Goal: Task Accomplishment & Management: Manage account settings

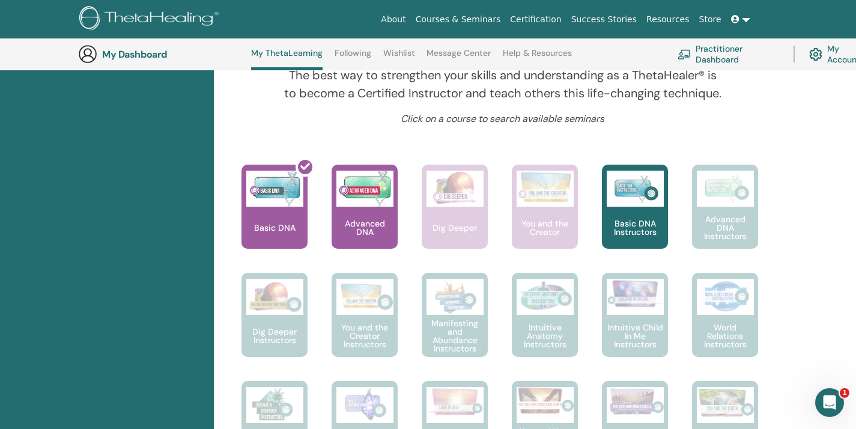
scroll to position [431, 0]
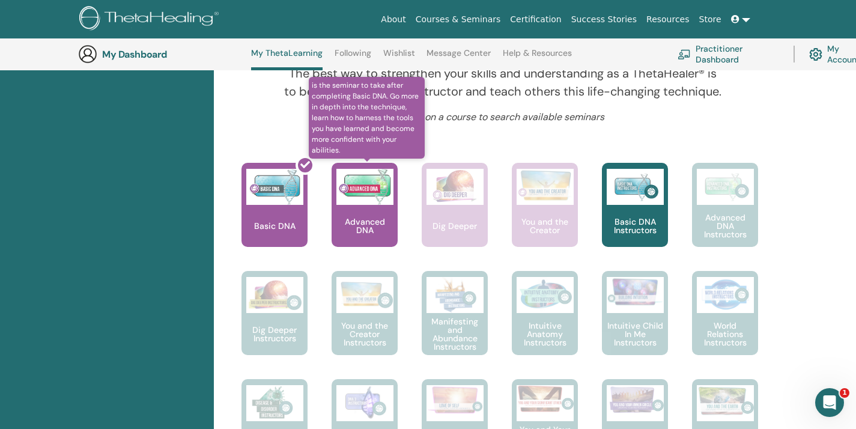
click at [360, 215] on div "Advanced DNA" at bounding box center [365, 205] width 66 height 84
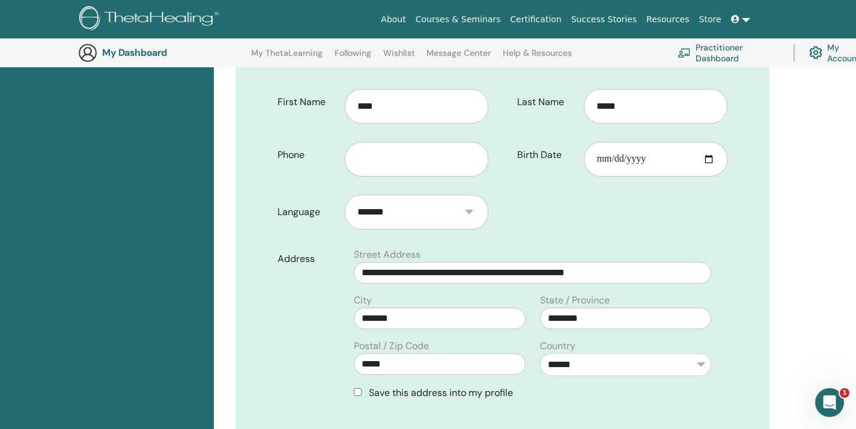
scroll to position [251, 0]
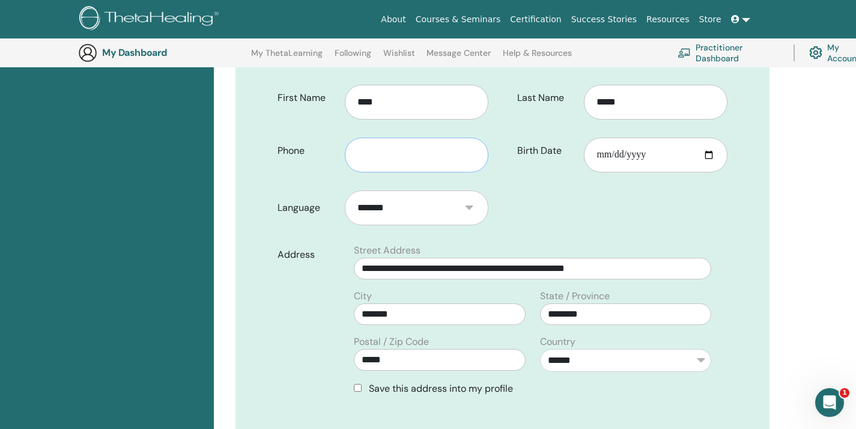
click at [373, 161] on input "text" at bounding box center [417, 155] width 144 height 35
type input "**********"
click at [599, 153] on input "Birth Date" at bounding box center [656, 155] width 144 height 35
click at [709, 156] on input "Birth Date" at bounding box center [656, 155] width 144 height 35
click at [645, 148] on input "**********" at bounding box center [656, 155] width 144 height 35
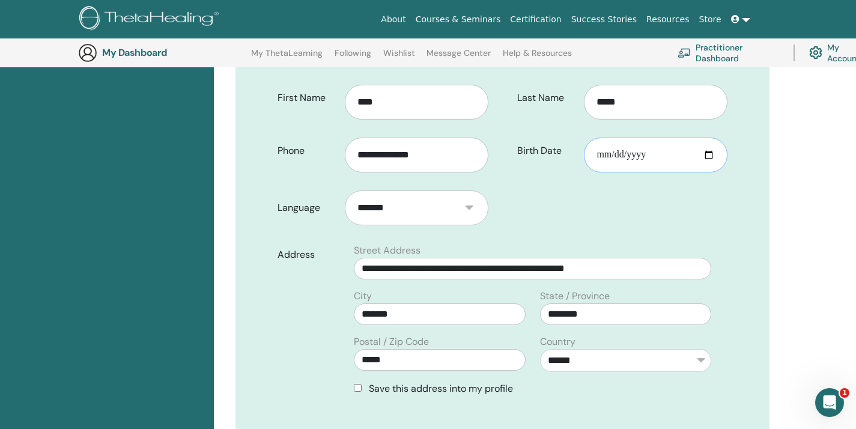
click at [713, 153] on input "**********" at bounding box center [656, 155] width 144 height 35
type input "**********"
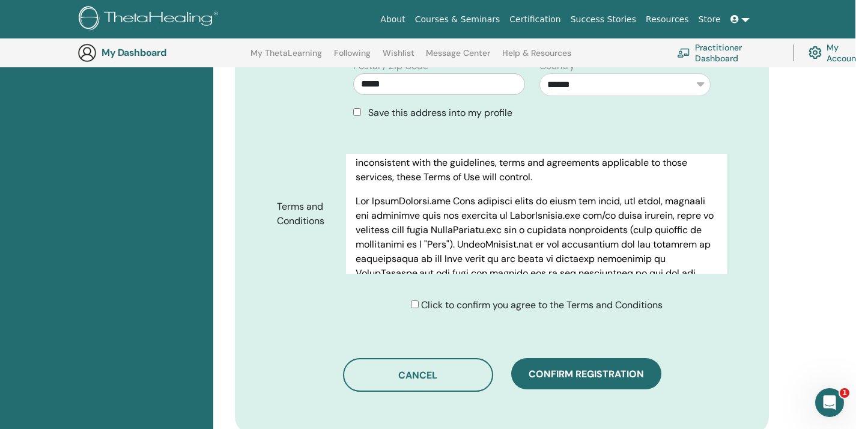
scroll to position [122, 0]
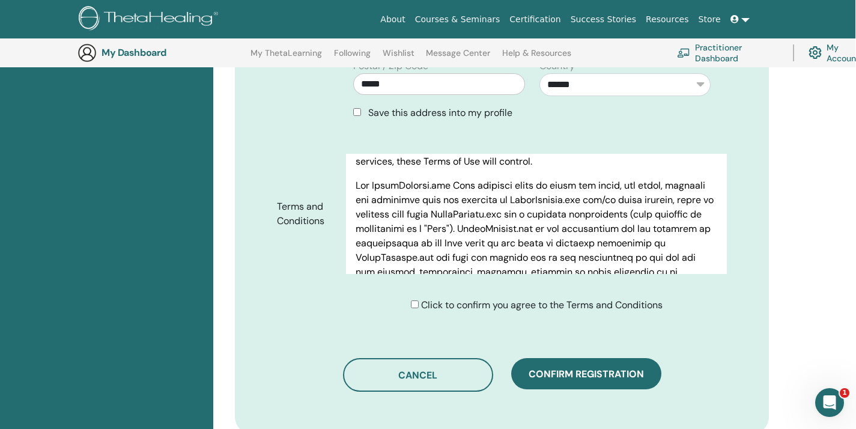
click at [411, 300] on div "Click to confirm you agree to the Terms and Conditions" at bounding box center [537, 305] width 252 height 14
click at [413, 308] on div "Click to confirm you agree to the Terms and Conditions" at bounding box center [537, 305] width 252 height 14
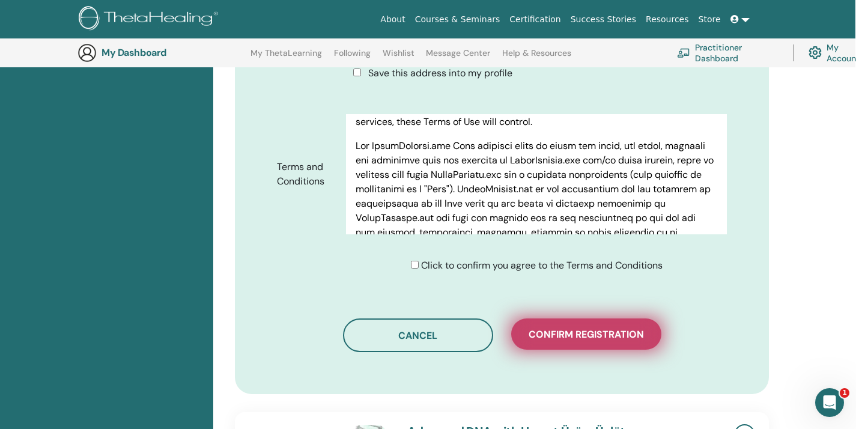
scroll to position [554, 1]
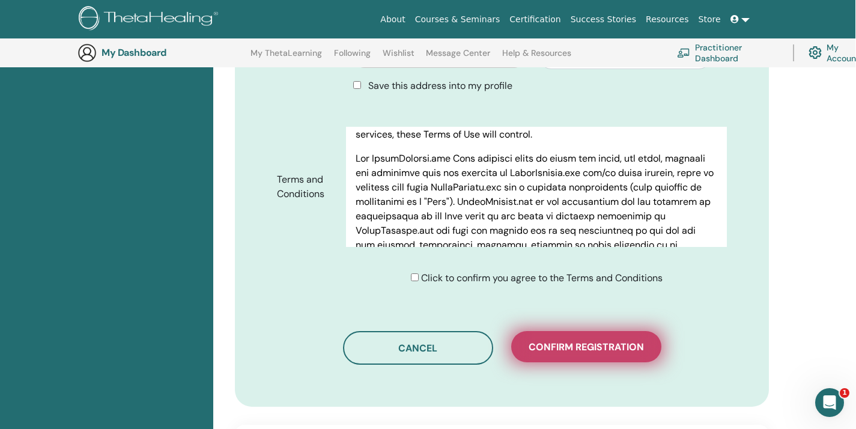
click at [585, 341] on span "Confirm registration" at bounding box center [586, 347] width 115 height 13
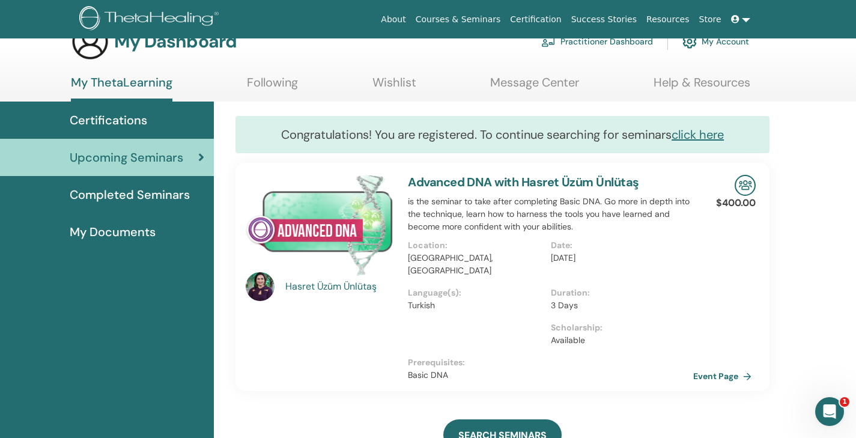
scroll to position [40, 0]
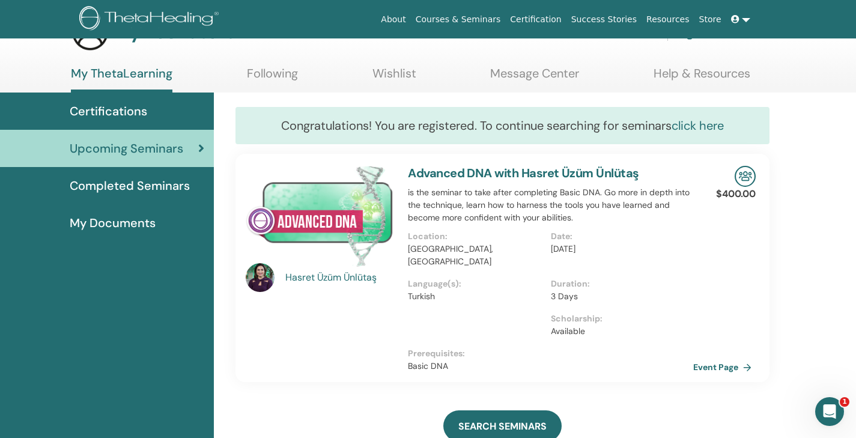
click at [701, 130] on link "click here" at bounding box center [698, 126] width 52 height 16
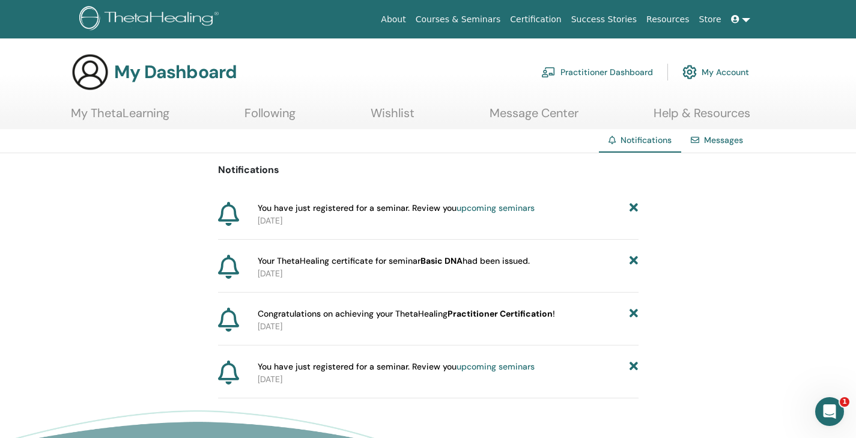
click at [506, 312] on b "Practitioner Certification" at bounding box center [500, 313] width 105 height 11
click at [492, 312] on b "Practitioner Certification" at bounding box center [500, 313] width 105 height 11
click at [395, 318] on span "Congratulations on achieving your ThetaHealing Practitioner Certification !" at bounding box center [406, 314] width 297 height 13
click at [472, 317] on b "Practitioner Certification" at bounding box center [500, 313] width 105 height 11
click at [443, 261] on b "Basic DNA" at bounding box center [441, 260] width 42 height 11
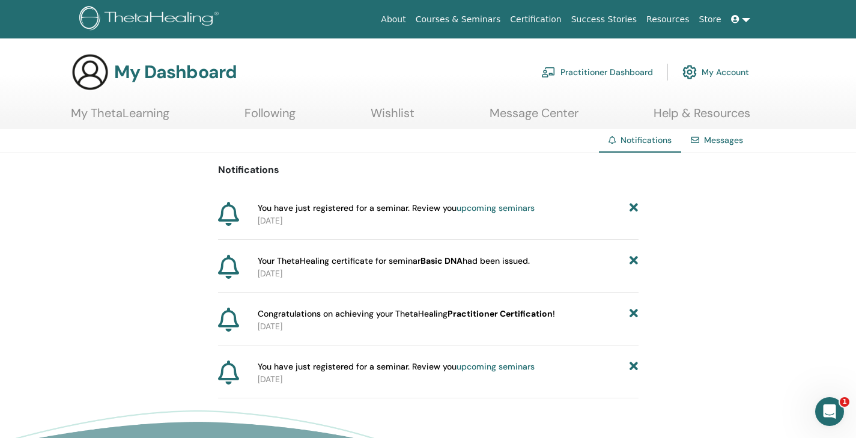
click at [129, 120] on link "My ThetaLearning" at bounding box center [120, 117] width 99 height 23
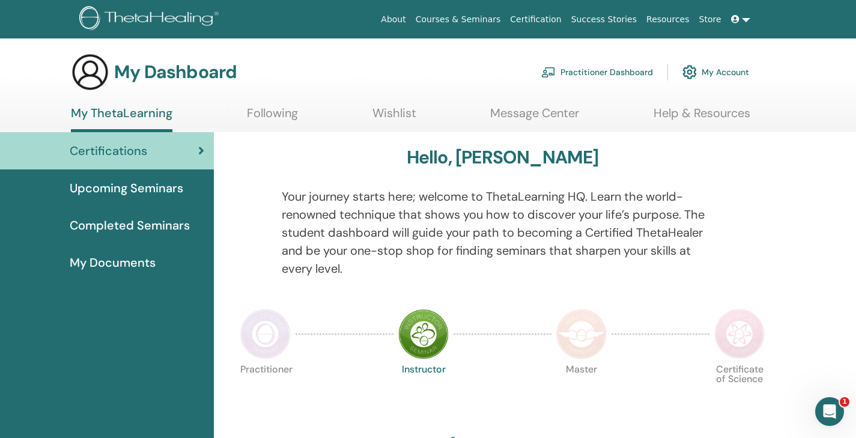
click at [741, 19] on span at bounding box center [736, 19] width 11 height 10
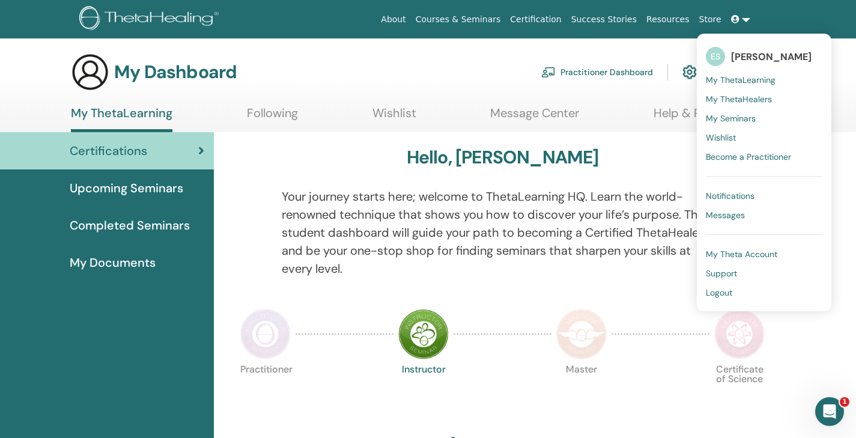
click at [731, 80] on span "My ThetaLearning" at bounding box center [741, 79] width 70 height 11
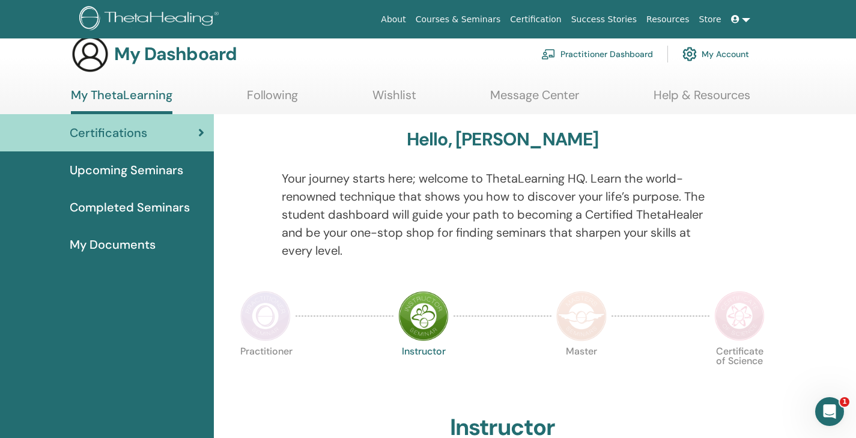
scroll to position [23, 0]
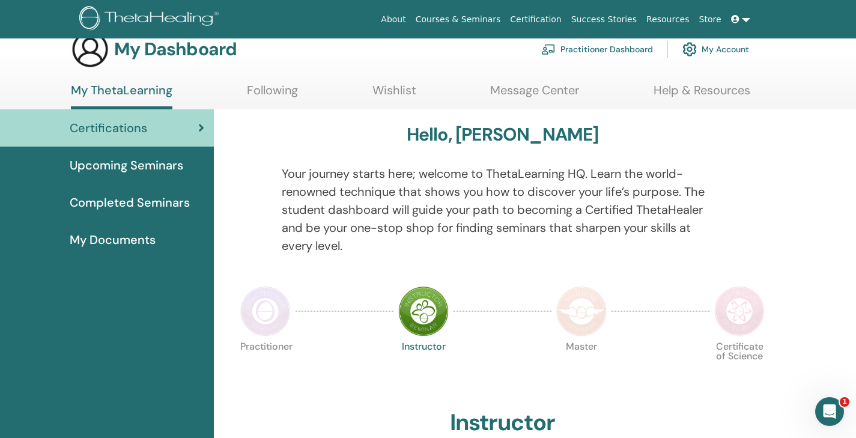
click at [145, 156] on span "Upcoming Seminars" at bounding box center [127, 165] width 114 height 18
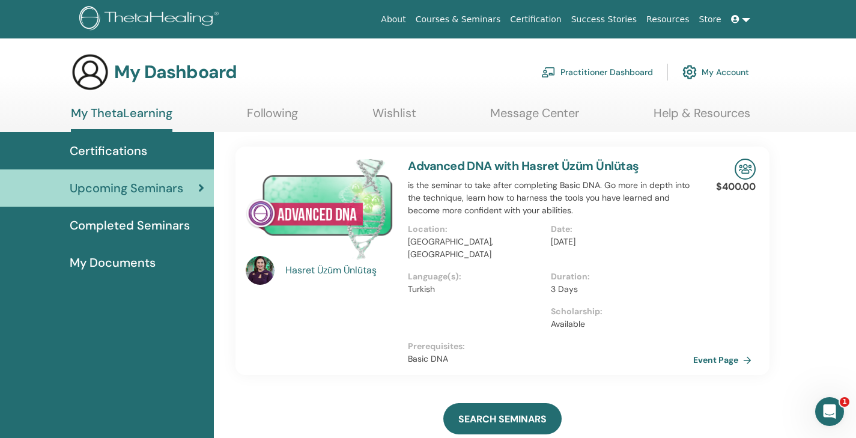
click at [549, 17] on link "Certification" at bounding box center [535, 19] width 61 height 22
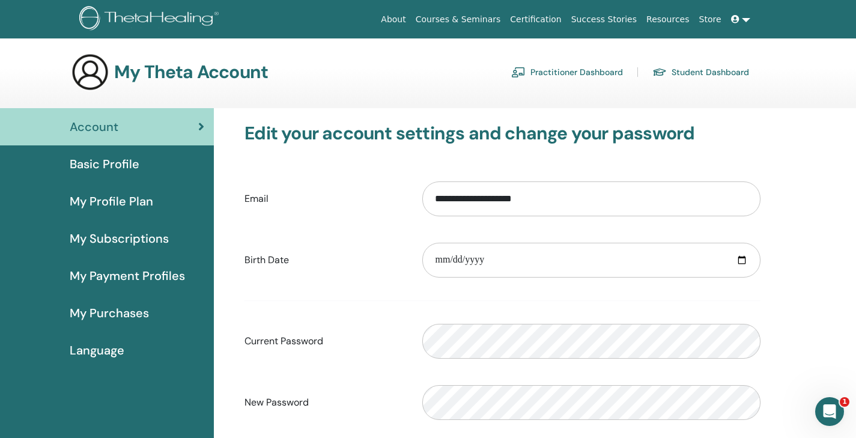
scroll to position [58, 0]
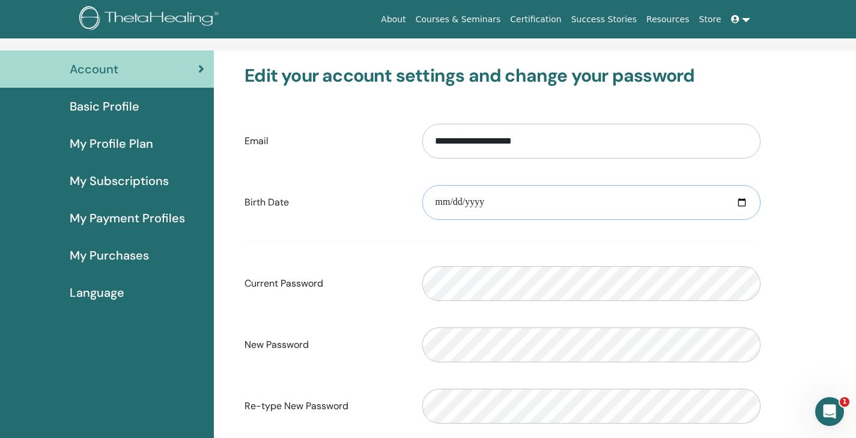
click at [741, 196] on input "date" at bounding box center [591, 202] width 338 height 35
type input "**********"
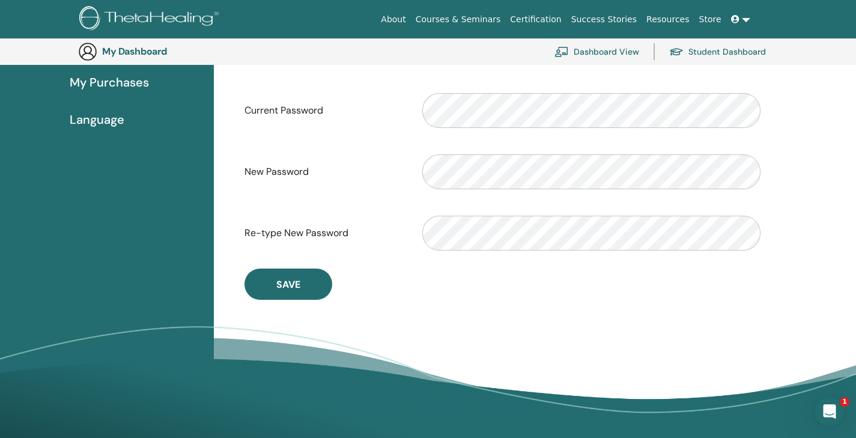
scroll to position [259, 0]
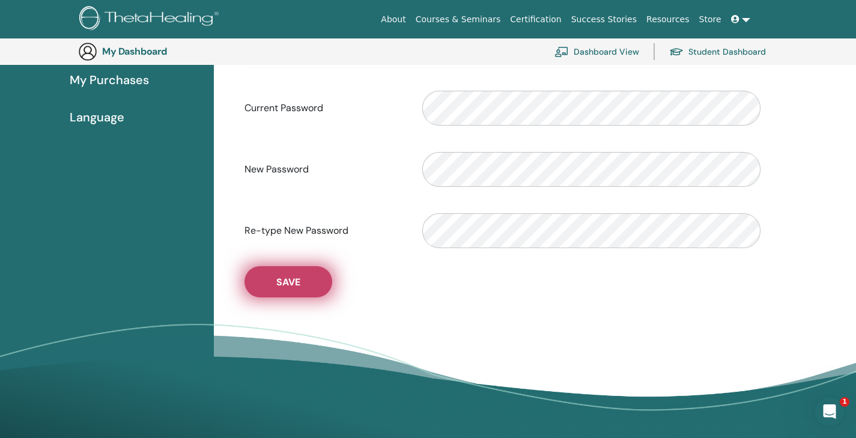
click at [299, 280] on span "Save" at bounding box center [288, 282] width 24 height 13
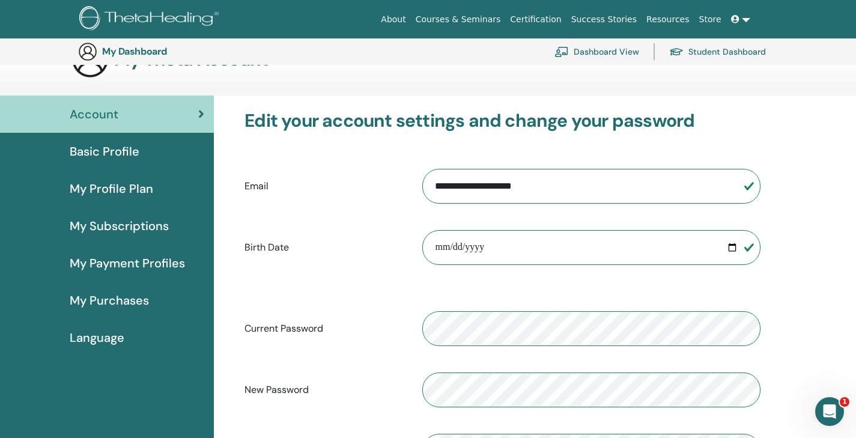
scroll to position [0, 0]
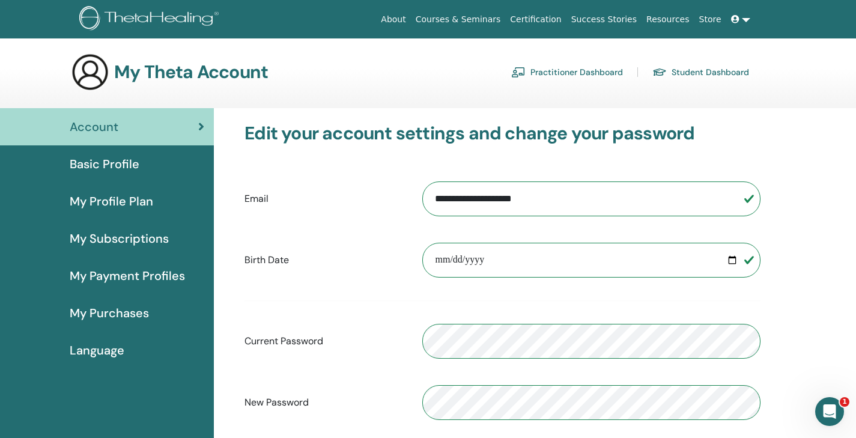
click at [121, 171] on span "Basic Profile" at bounding box center [105, 164] width 70 height 18
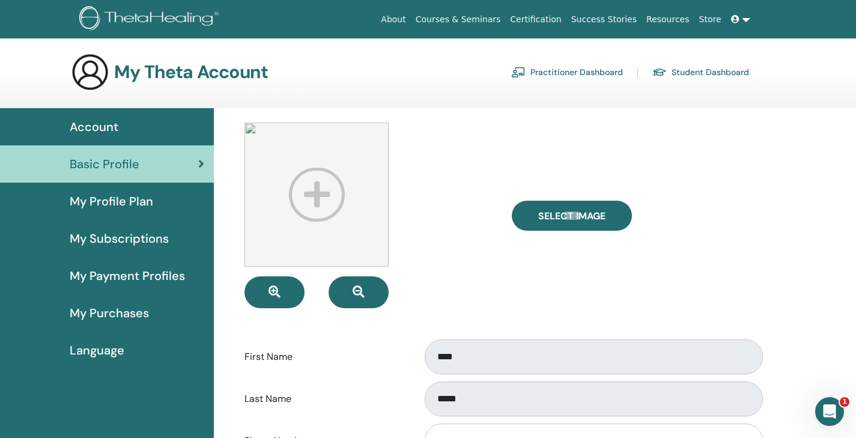
click at [321, 184] on img at bounding box center [316, 195] width 144 height 144
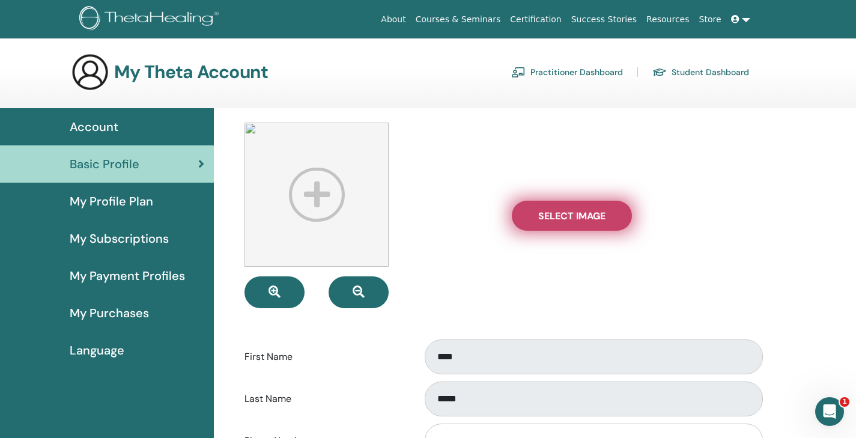
click at [562, 221] on span "Select Image" at bounding box center [571, 216] width 67 height 13
click at [564, 220] on input "Select Image" at bounding box center [572, 215] width 16 height 8
type input "**********"
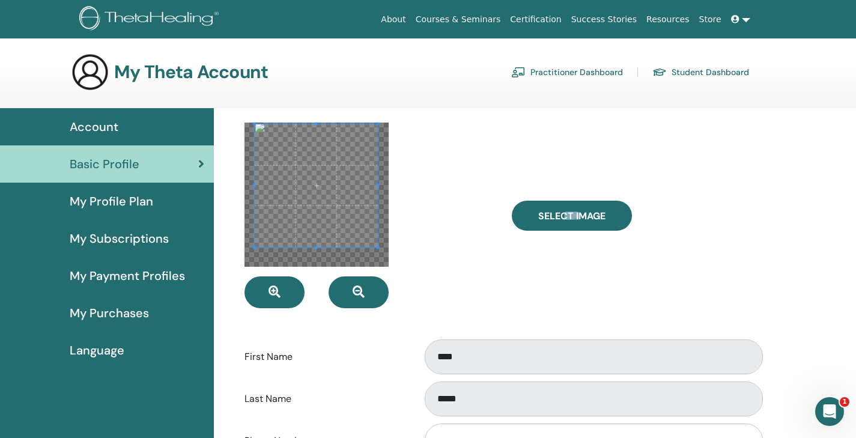
click at [345, 196] on span at bounding box center [316, 185] width 123 height 123
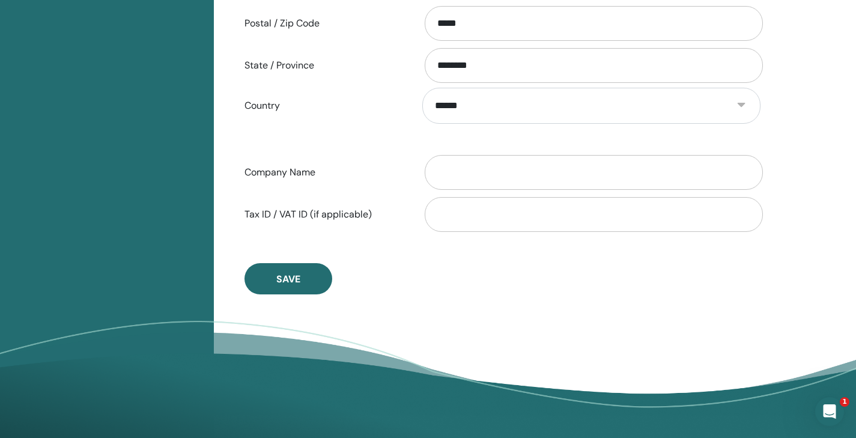
scroll to position [580, 0]
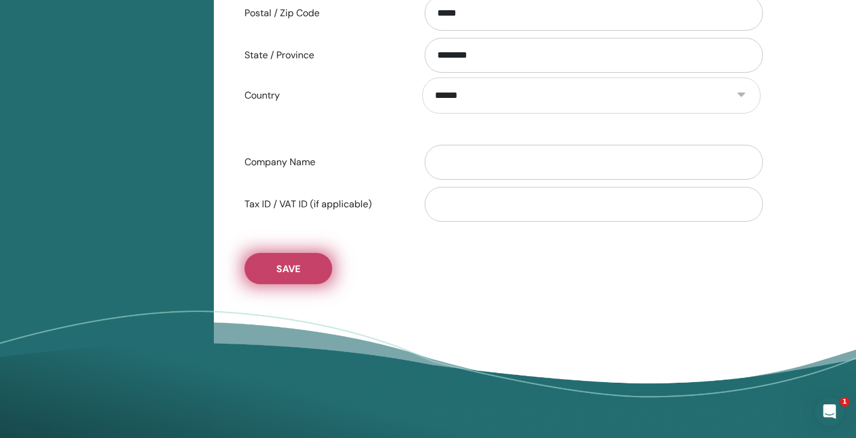
click at [302, 267] on button "Save" at bounding box center [288, 268] width 88 height 31
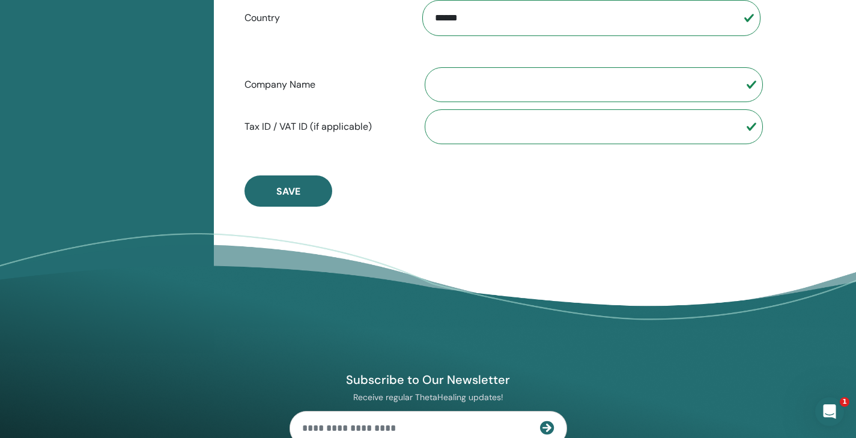
scroll to position [645, 0]
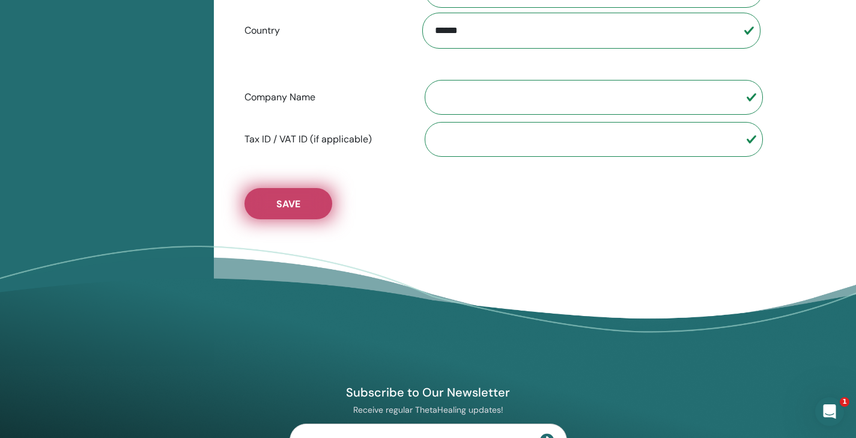
click at [275, 216] on button "Save" at bounding box center [288, 203] width 88 height 31
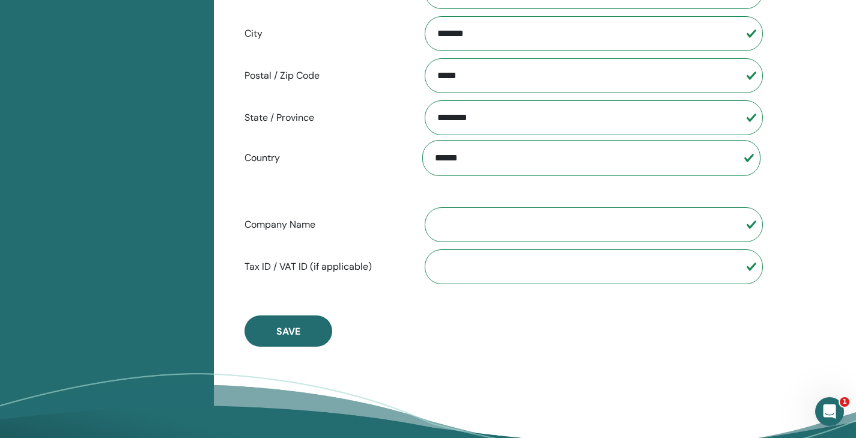
scroll to position [0, 0]
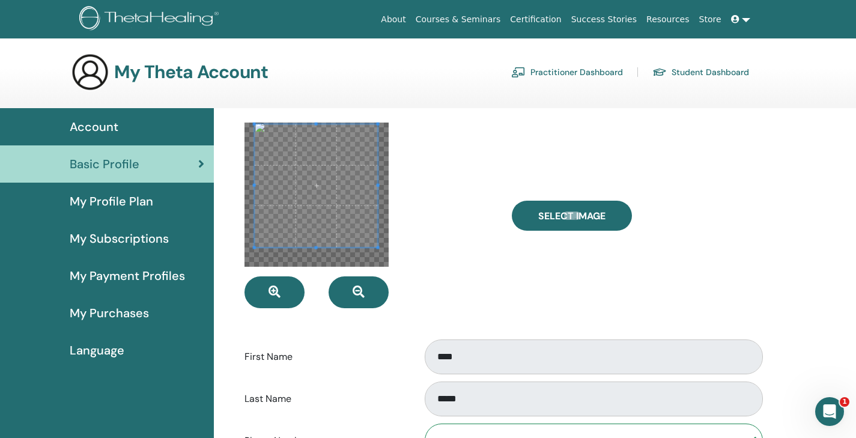
click at [144, 207] on span "My Profile Plan" at bounding box center [111, 201] width 83 height 18
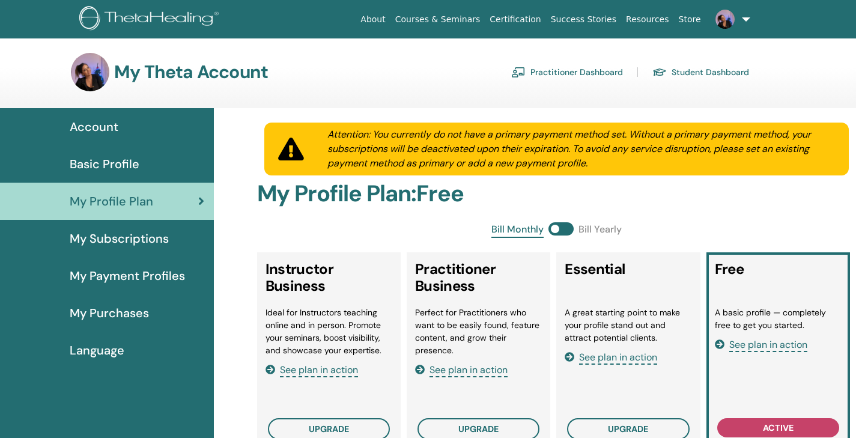
click at [137, 176] on link "Basic Profile" at bounding box center [107, 163] width 214 height 37
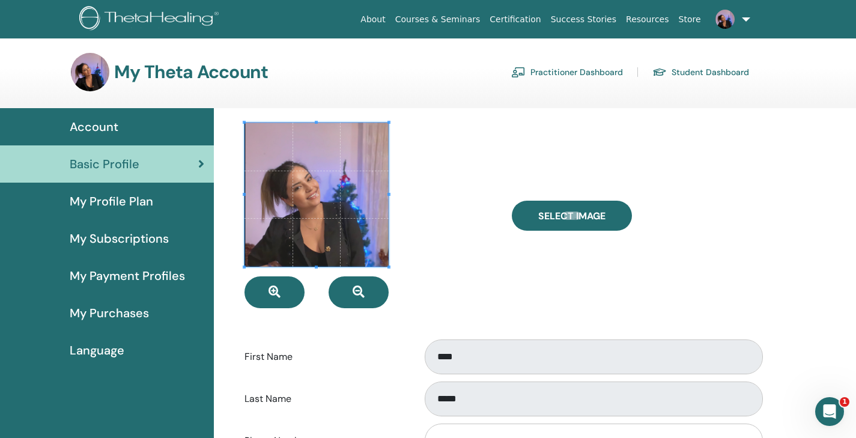
click at [136, 195] on span "My Profile Plan" at bounding box center [111, 201] width 83 height 18
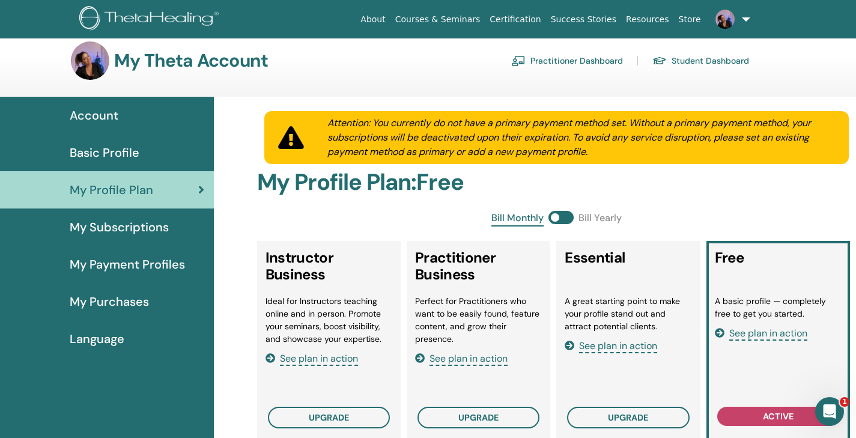
scroll to position [13, 0]
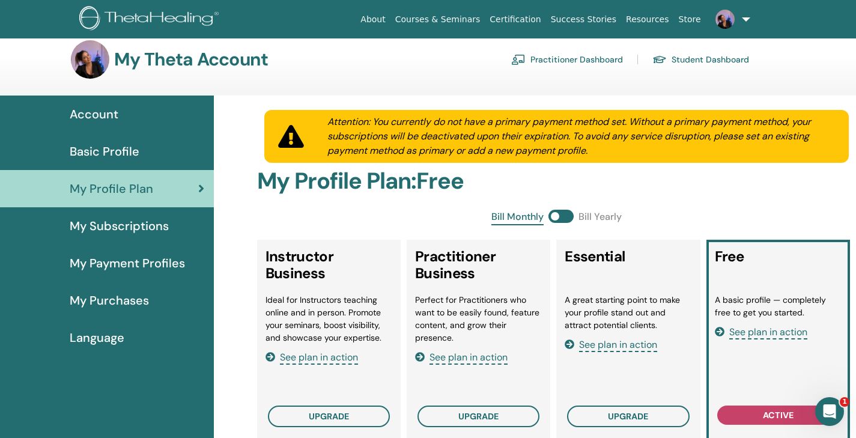
click at [177, 222] on div "My Subscriptions" at bounding box center [107, 226] width 195 height 18
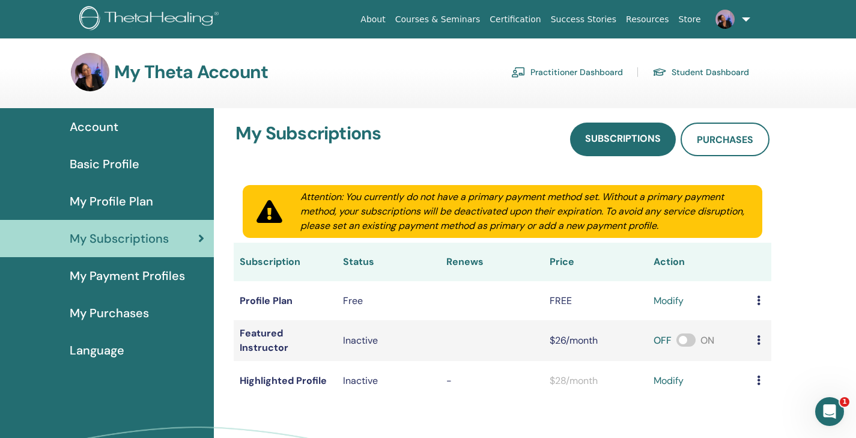
click at [117, 288] on link "My Payment Profiles" at bounding box center [107, 275] width 214 height 37
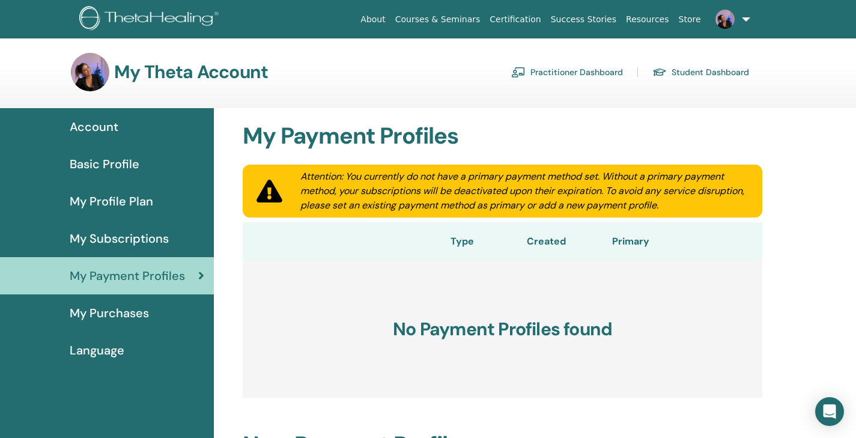
click at [137, 302] on link "My Purchases" at bounding box center [107, 312] width 214 height 37
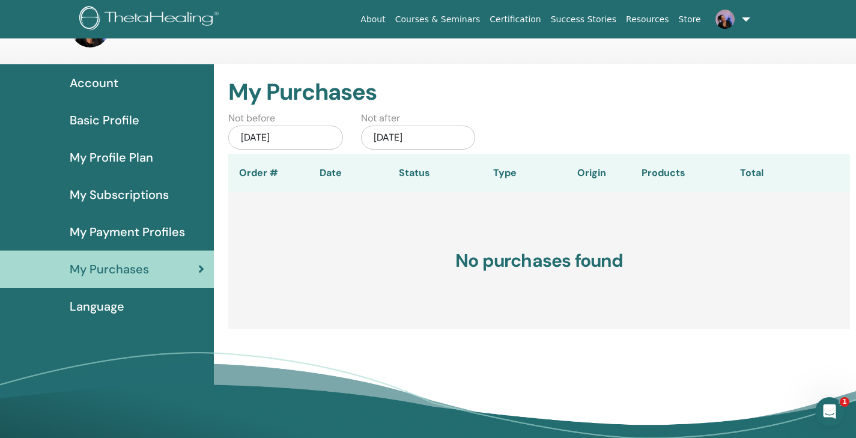
scroll to position [40, 0]
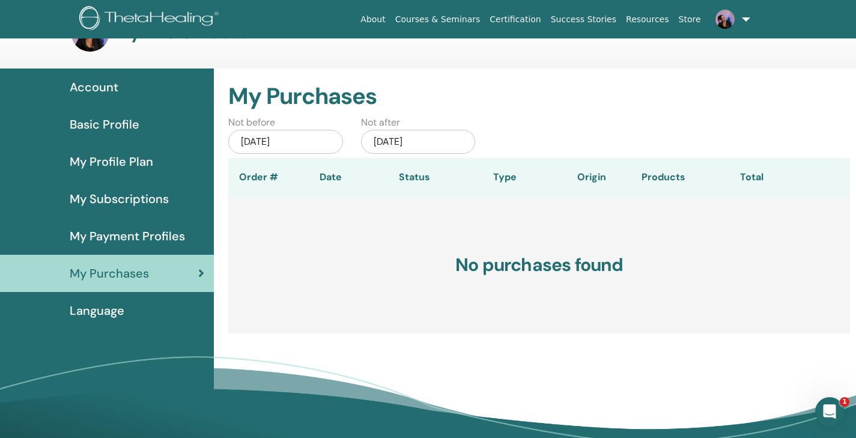
click at [102, 303] on span "Language" at bounding box center [97, 311] width 55 height 18
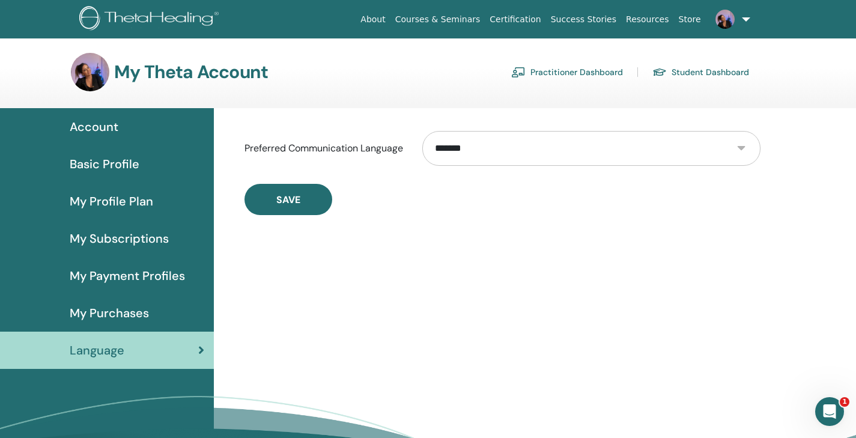
click at [470, 152] on select "**********" at bounding box center [591, 148] width 338 height 35
select select "***"
click at [422, 131] on select "**********" at bounding box center [591, 148] width 338 height 35
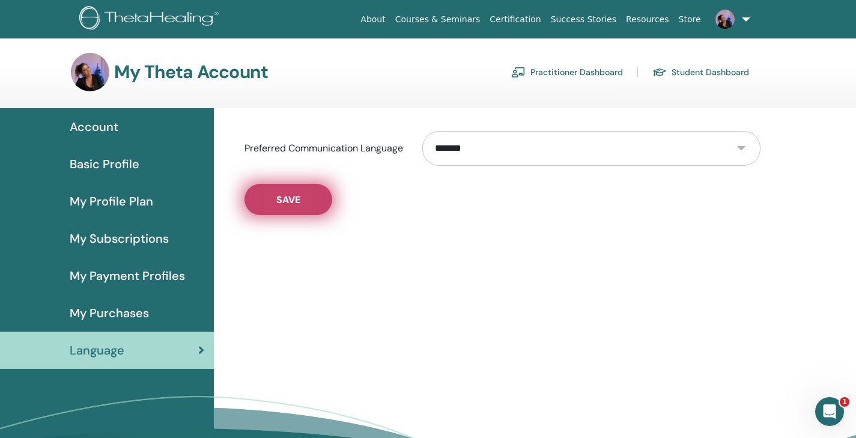
click at [289, 211] on button "Save" at bounding box center [288, 199] width 88 height 31
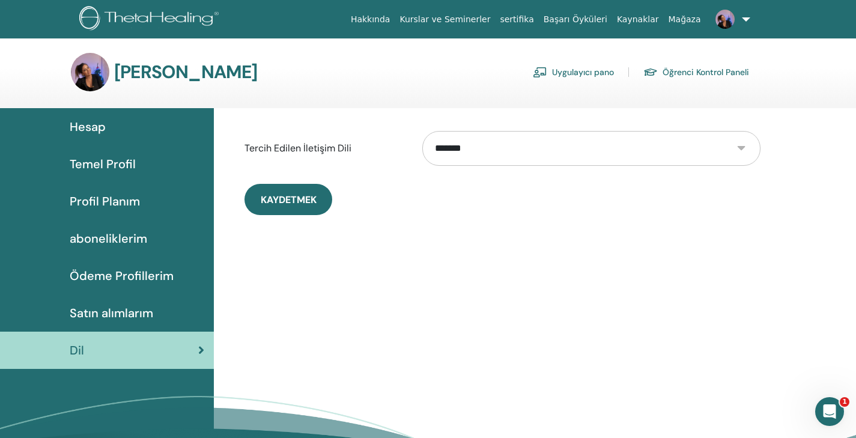
click at [101, 124] on span "Hesap" at bounding box center [88, 127] width 36 height 18
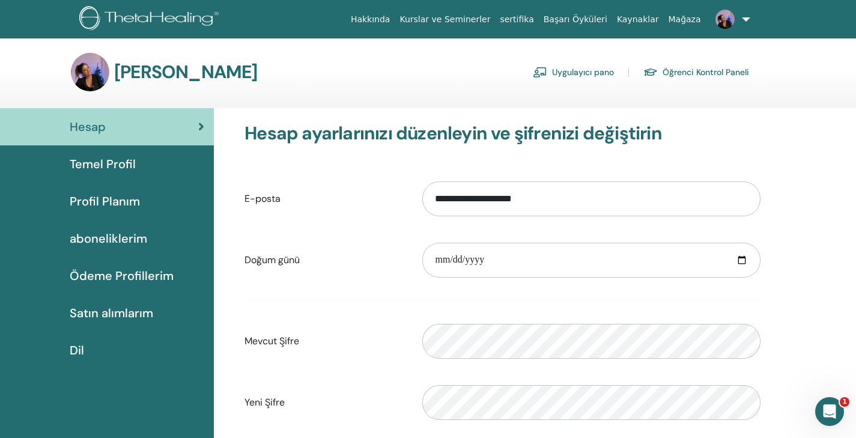
click at [672, 70] on link "Öğrenci Kontrol Paneli" at bounding box center [696, 71] width 106 height 19
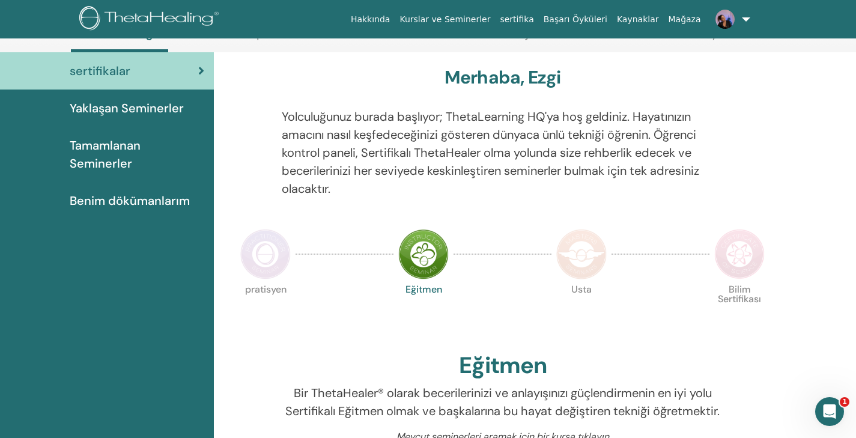
scroll to position [82, 0]
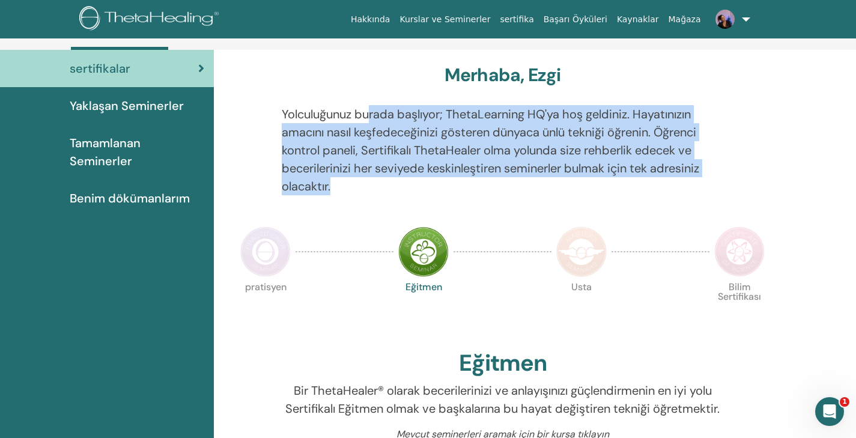
drag, startPoint x: 371, startPoint y: 116, endPoint x: 398, endPoint y: 177, distance: 66.7
click at [398, 177] on p "Yolculuğunuz burada başlıyor; ThetaLearning HQ'ya hoş geldiniz. Hayatınızın ama…" at bounding box center [503, 150] width 442 height 90
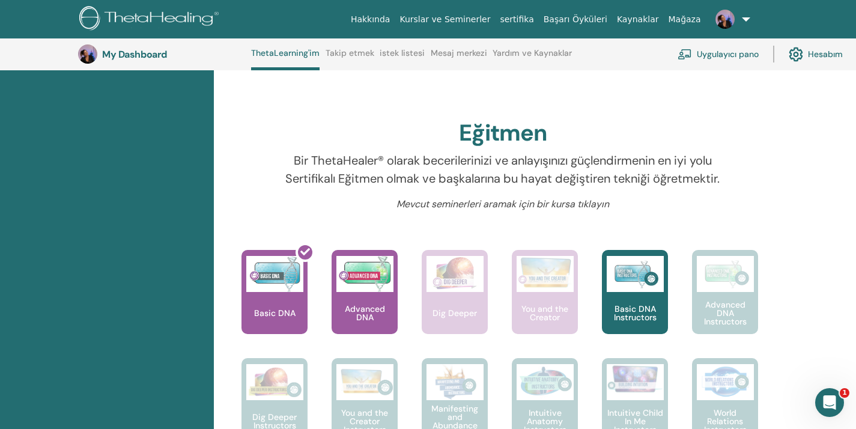
scroll to position [345, 0]
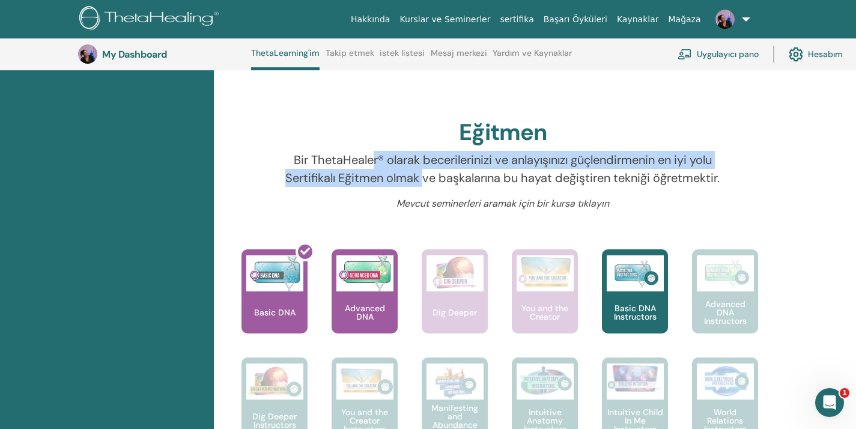
drag, startPoint x: 370, startPoint y: 157, endPoint x: 424, endPoint y: 177, distance: 57.8
click at [425, 178] on p "Bir ThetaHealer® olarak becerilerinizi ve anlayışınızı güçlendirmenin en iyi yo…" at bounding box center [503, 169] width 442 height 36
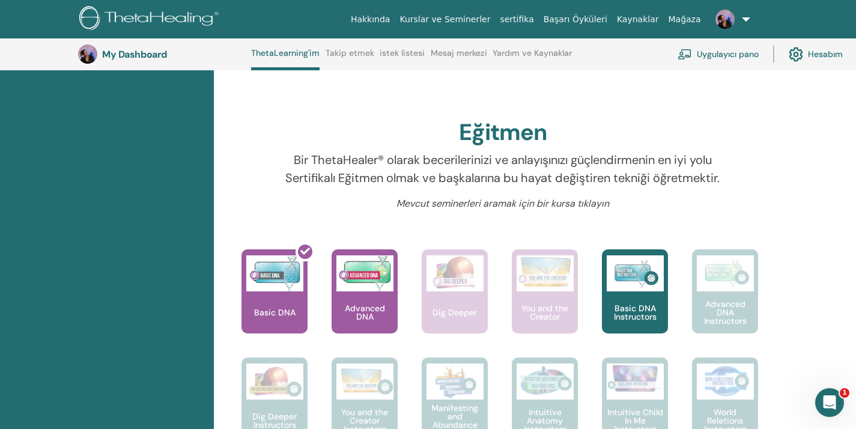
click at [431, 178] on p "Bir ThetaHealer® olarak becerilerinizi ve anlayışınızı güçlendirmenin en iyi yo…" at bounding box center [503, 169] width 442 height 36
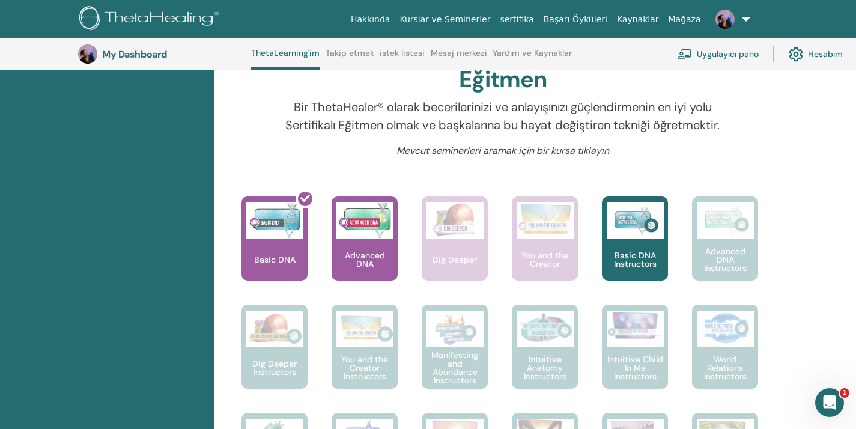
scroll to position [399, 0]
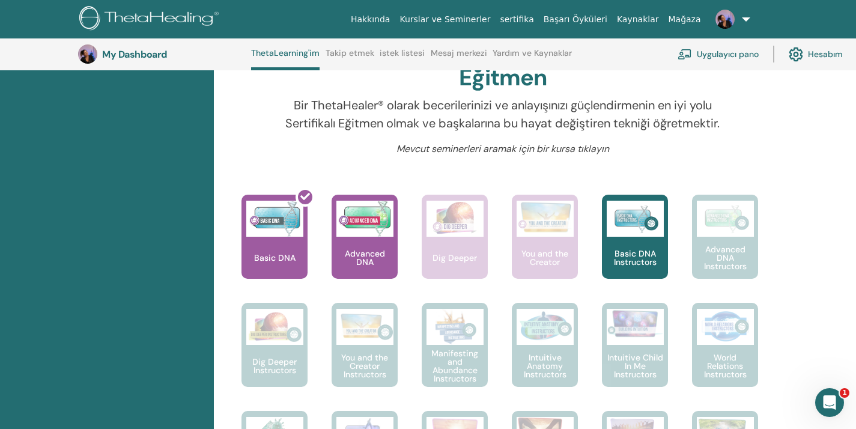
click at [467, 147] on p "Mevcut seminerleri aramak için bir kursa tıklayın" at bounding box center [503, 149] width 442 height 14
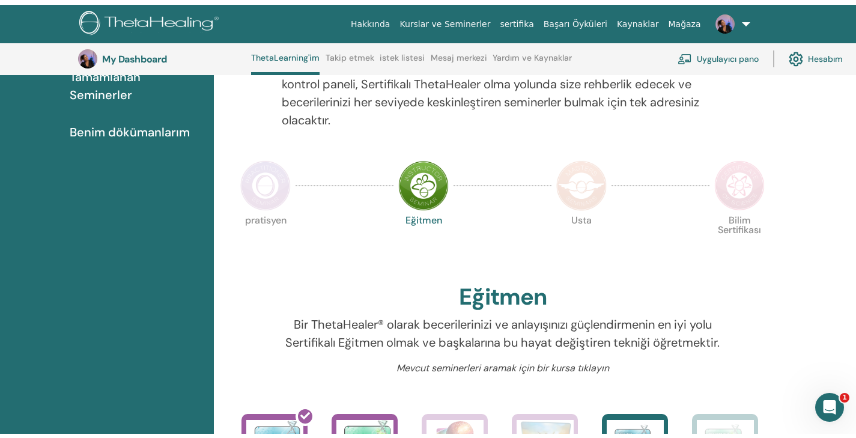
scroll to position [0, 0]
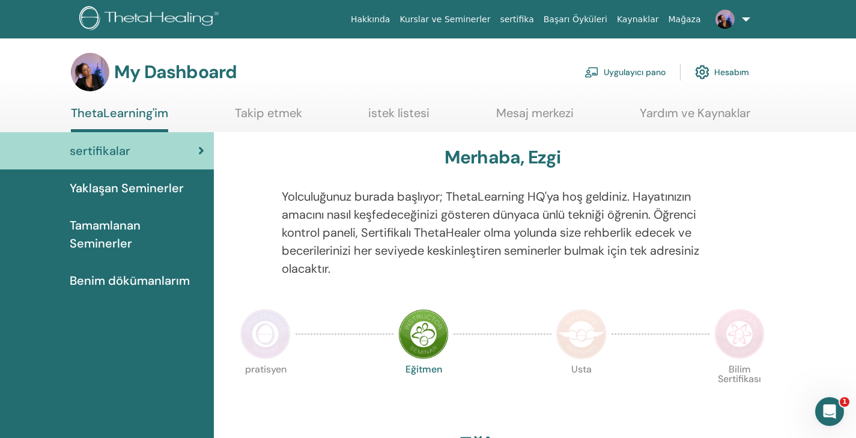
click at [634, 73] on link "Uygulayıcı pano" at bounding box center [624, 72] width 81 height 26
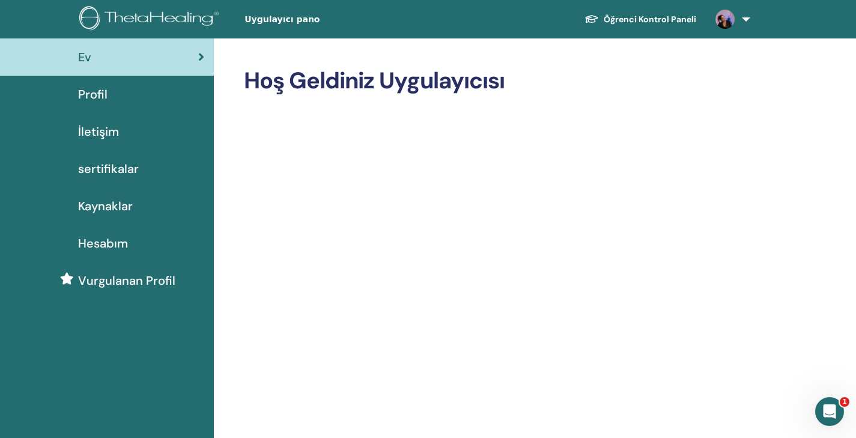
click at [98, 162] on span "sertifikalar" at bounding box center [108, 169] width 61 height 18
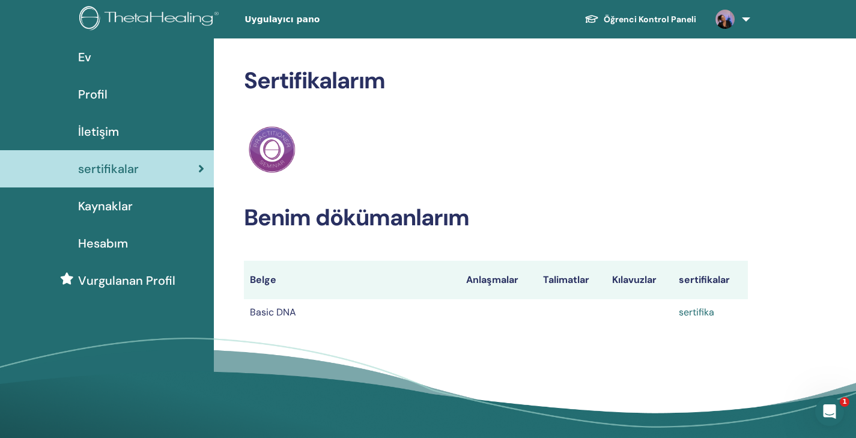
click at [693, 308] on link "sertifika" at bounding box center [696, 312] width 35 height 13
